Goal: Task Accomplishment & Management: Complete application form

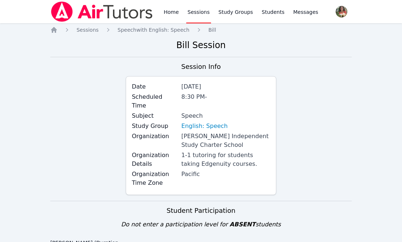
scroll to position [585, 0]
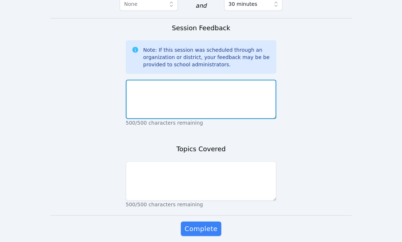
click at [190, 80] on textarea at bounding box center [201, 99] width 151 height 39
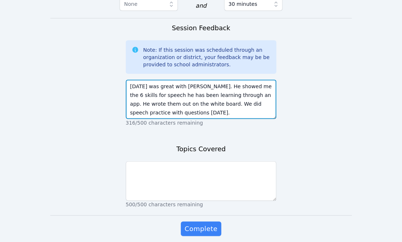
type textarea "Today was great with Ahmad. He showed me the 6 skills for speech he has been le…"
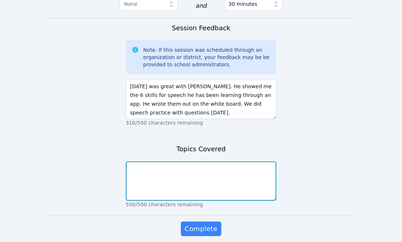
click at [169, 161] on textarea at bounding box center [201, 180] width 151 height 39
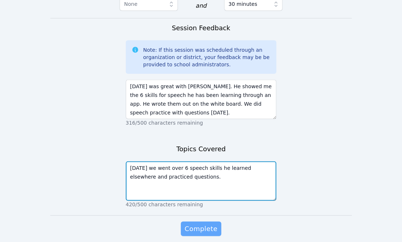
type textarea "Today we went over 6 speech skills he learned elsewhere and practiced questions."
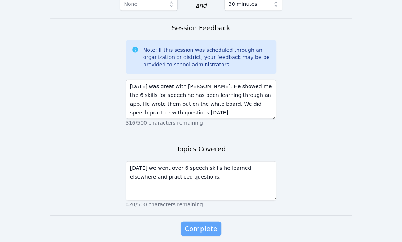
click at [201, 224] on span "Complete" at bounding box center [201, 229] width 33 height 10
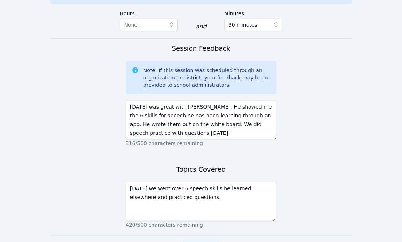
scroll to position [605, 0]
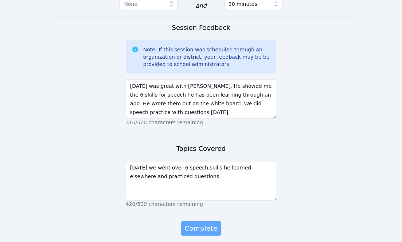
click at [201, 224] on span "Complete" at bounding box center [201, 229] width 33 height 10
drag, startPoint x: 211, startPoint y: 201, endPoint x: 188, endPoint y: 194, distance: 23.4
click at [188, 224] on span "Complete" at bounding box center [201, 229] width 33 height 10
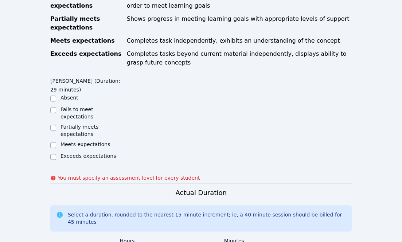
scroll to position [349, 0]
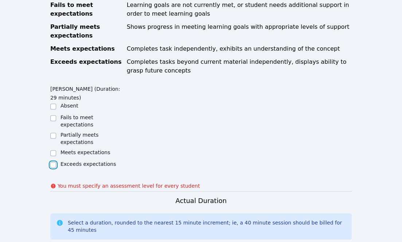
click at [52, 162] on input "Exceeds expectations" at bounding box center [53, 165] width 6 height 6
checkbox input "true"
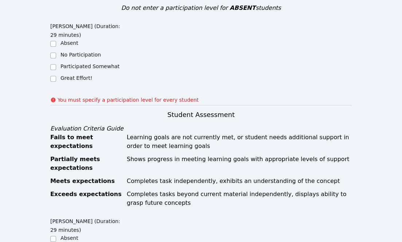
scroll to position [211, 0]
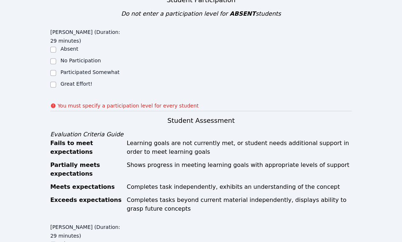
click at [56, 80] on div "Great Effort!" at bounding box center [87, 84] width 75 height 9
click at [55, 82] on input "Great Effort!" at bounding box center [53, 85] width 6 height 6
checkbox input "true"
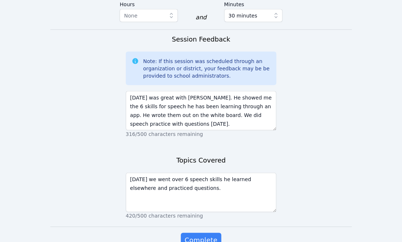
scroll to position [605, 0]
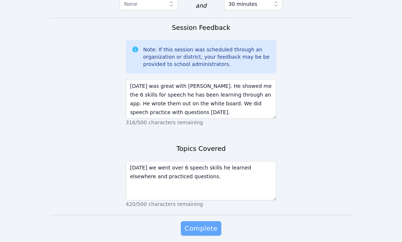
click at [205, 224] on span "Complete" at bounding box center [201, 229] width 33 height 10
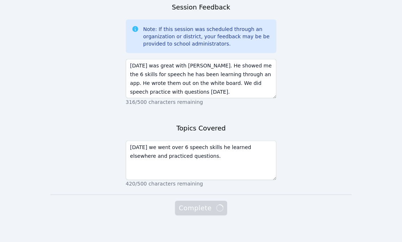
scroll to position [585, 0]
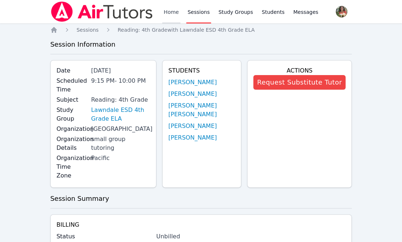
click at [175, 12] on link "Home" at bounding box center [171, 11] width 18 height 23
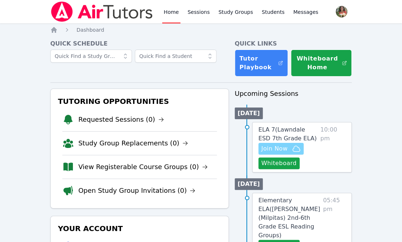
click at [278, 148] on span "Join Now" at bounding box center [274, 148] width 26 height 9
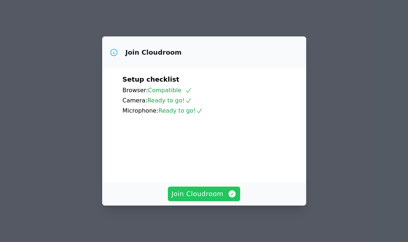
click at [198, 191] on span "Join Cloudroom" at bounding box center [203, 194] width 65 height 10
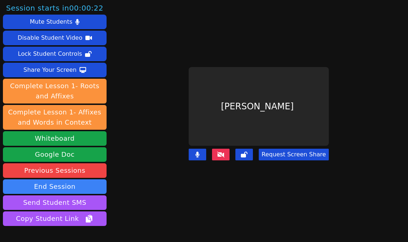
click at [216, 154] on button at bounding box center [221, 155] width 18 height 12
click at [222, 152] on icon at bounding box center [220, 155] width 7 height 6
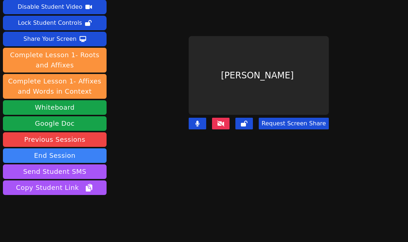
scroll to position [47, 0]
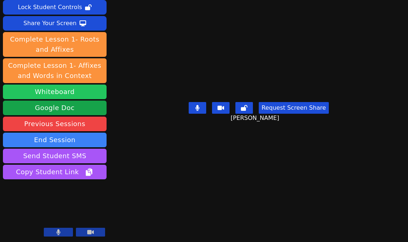
click at [66, 97] on button "Whiteboard" at bounding box center [55, 92] width 104 height 15
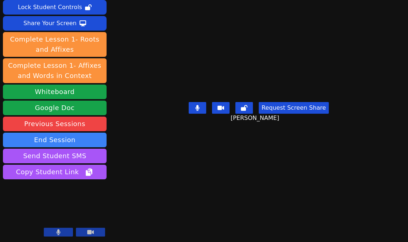
click at [195, 111] on icon at bounding box center [197, 108] width 4 height 6
click at [194, 114] on button at bounding box center [198, 108] width 18 height 12
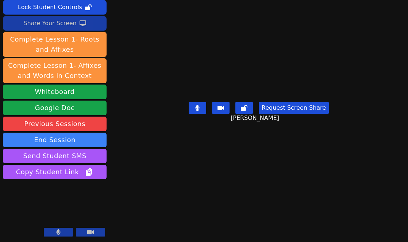
click at [36, 23] on div "Share Your Screen" at bounding box center [49, 24] width 53 height 12
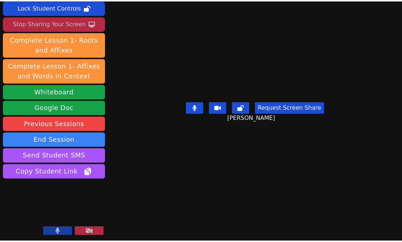
scroll to position [0, 0]
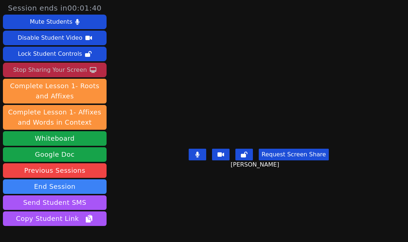
click at [69, 74] on div "Stop Sharing Your Screen" at bounding box center [50, 70] width 74 height 12
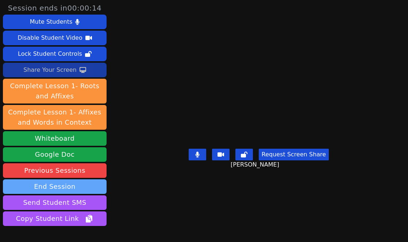
click at [55, 186] on button "End Session" at bounding box center [55, 186] width 104 height 15
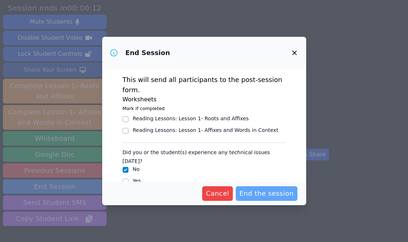
click at [250, 189] on span "End the session" at bounding box center [266, 194] width 54 height 10
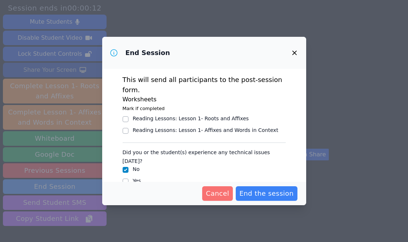
click at [294, 55] on icon "button" at bounding box center [294, 53] width 9 height 9
click at [209, 193] on span "Cancel" at bounding box center [217, 194] width 23 height 10
click at [214, 194] on span "Cancel" at bounding box center [217, 194] width 23 height 10
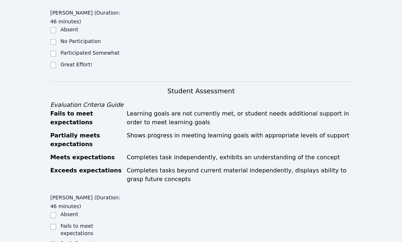
scroll to position [219, 0]
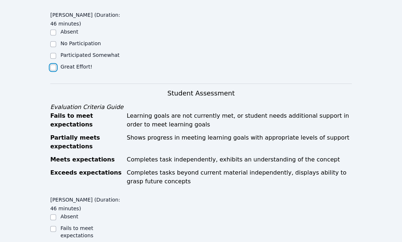
click at [53, 66] on input "Great Effort!" at bounding box center [53, 68] width 6 height 6
checkbox input "true"
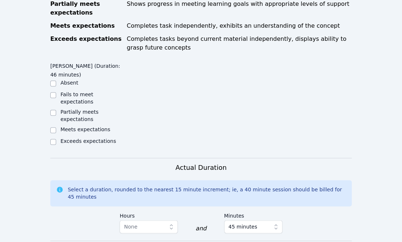
scroll to position [355, 0]
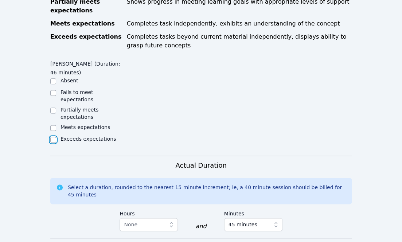
click at [52, 137] on input "Exceeds expectations" at bounding box center [53, 140] width 6 height 6
checkbox input "true"
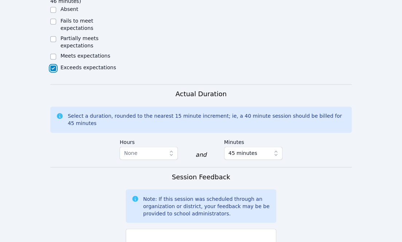
scroll to position [431, 0]
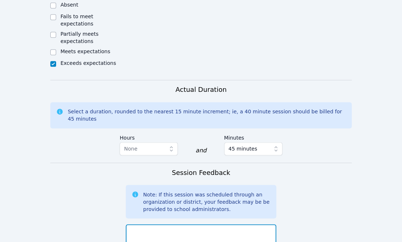
click at [147, 224] on textarea at bounding box center [201, 243] width 151 height 39
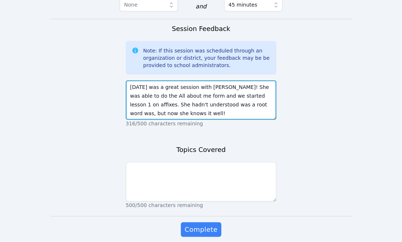
scroll to position [578, 0]
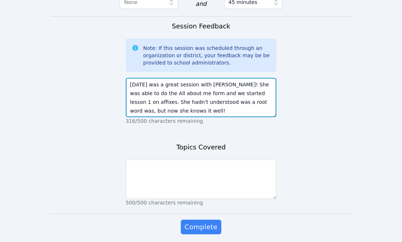
type textarea "Today was a great session with Aria! She was able to do the All about me form a…"
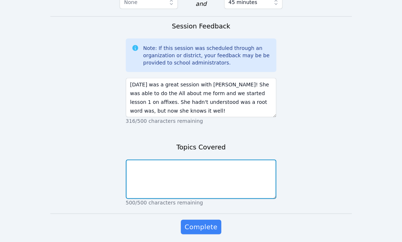
click at [145, 163] on textarea at bounding box center [201, 178] width 151 height 39
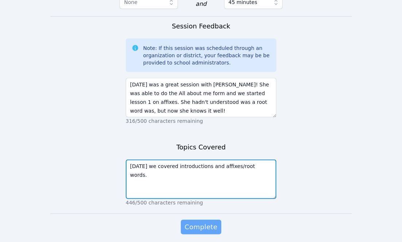
type textarea "Today we covered introductions and affixes/root words."
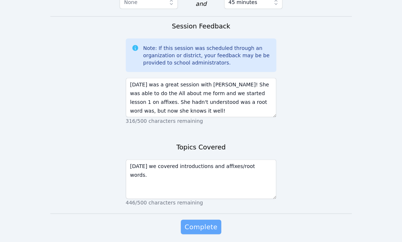
click at [193, 220] on button "Complete" at bounding box center [201, 227] width 40 height 15
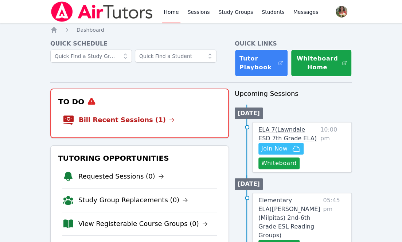
click at [265, 132] on span "ELA 7 ( Lawndale ESD 7th Grade ELA )" at bounding box center [288, 134] width 58 height 16
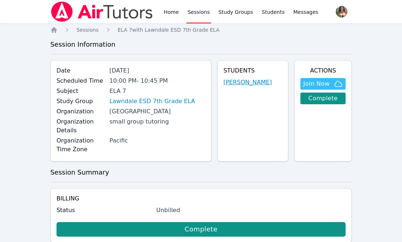
click at [240, 82] on link "Aria McKnight" at bounding box center [248, 82] width 49 height 9
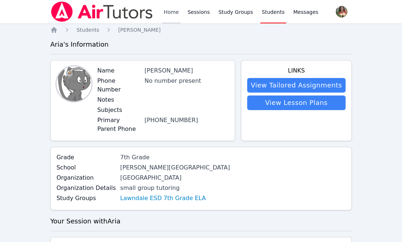
click at [168, 17] on link "Home" at bounding box center [171, 11] width 18 height 23
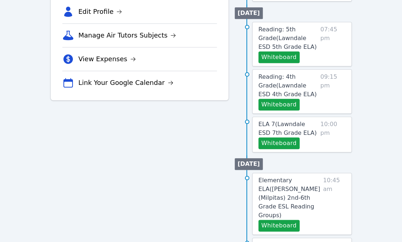
scroll to position [293, 0]
